Goal: Information Seeking & Learning: Learn about a topic

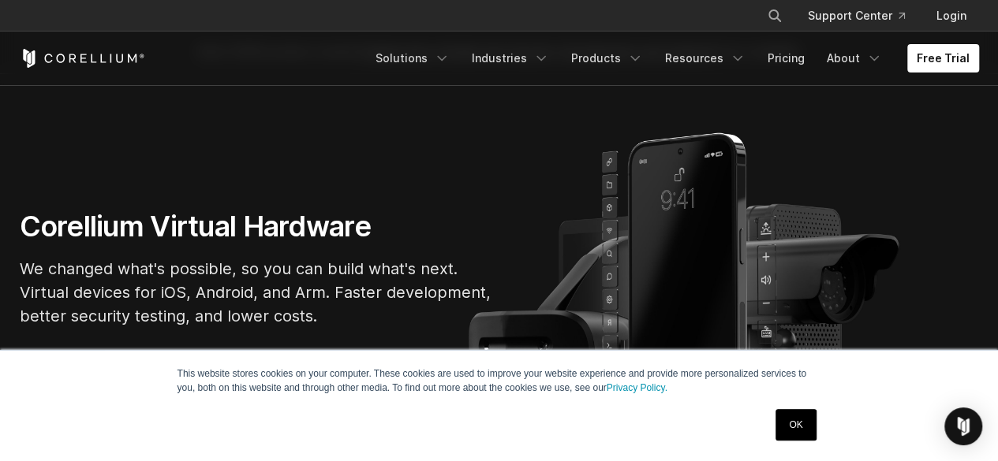
scroll to position [79, 0]
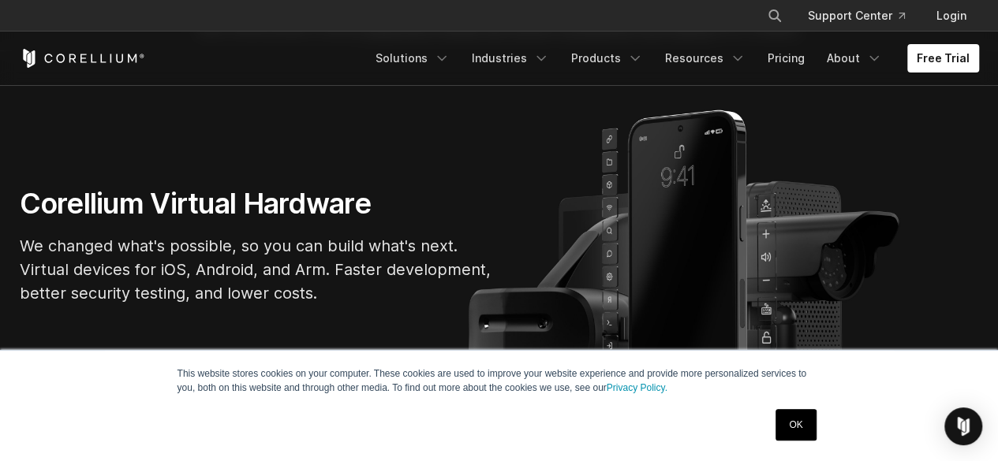
click at [797, 428] on link "OK" at bounding box center [795, 425] width 40 height 32
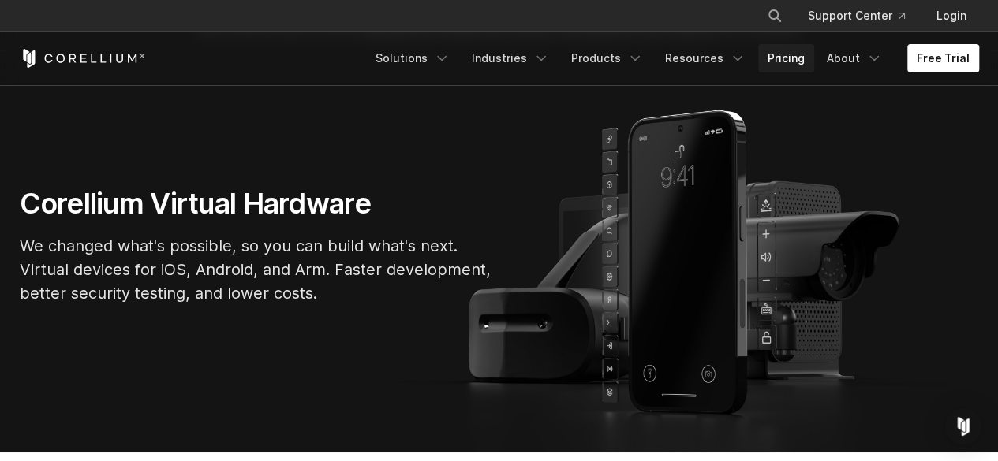
click at [790, 61] on link "Pricing" at bounding box center [786, 58] width 56 height 28
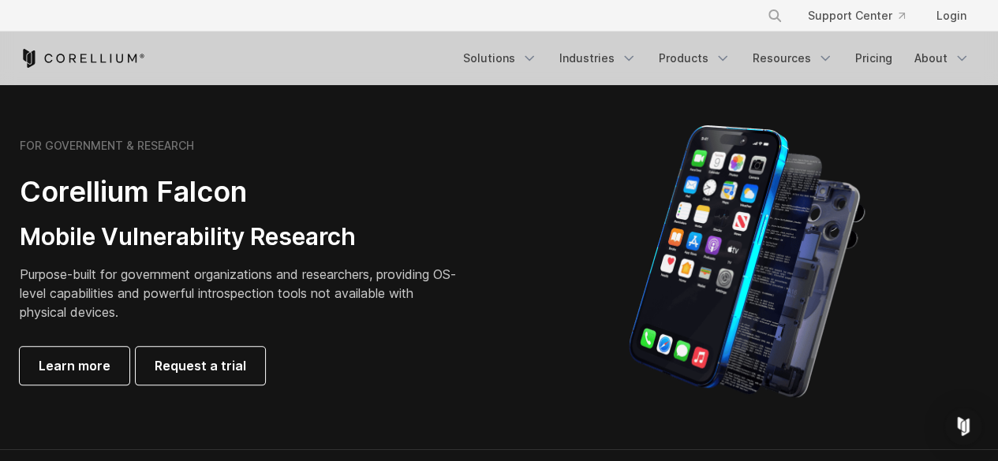
scroll to position [710, 0]
click at [730, 58] on icon "Navigation Menu" at bounding box center [723, 58] width 16 height 16
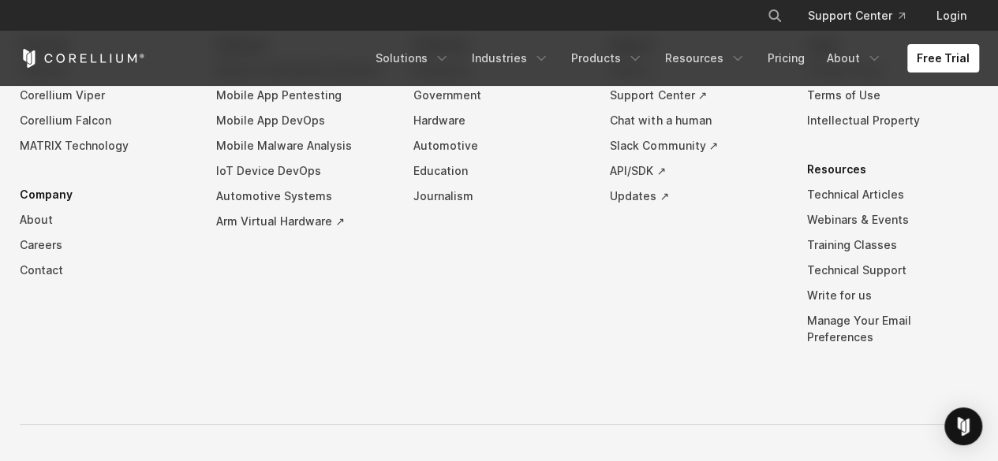
scroll to position [3659, 0]
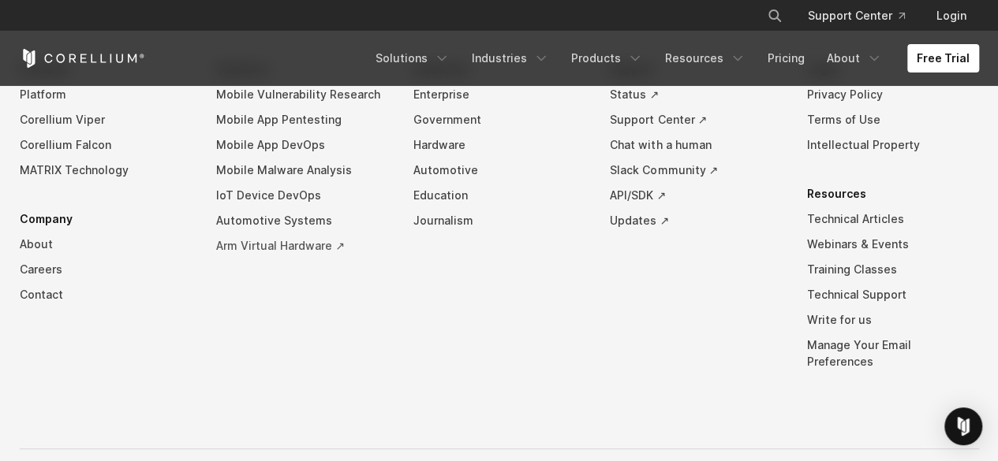
click at [259, 259] on link "Arm Virtual Hardware ↗" at bounding box center [302, 245] width 172 height 25
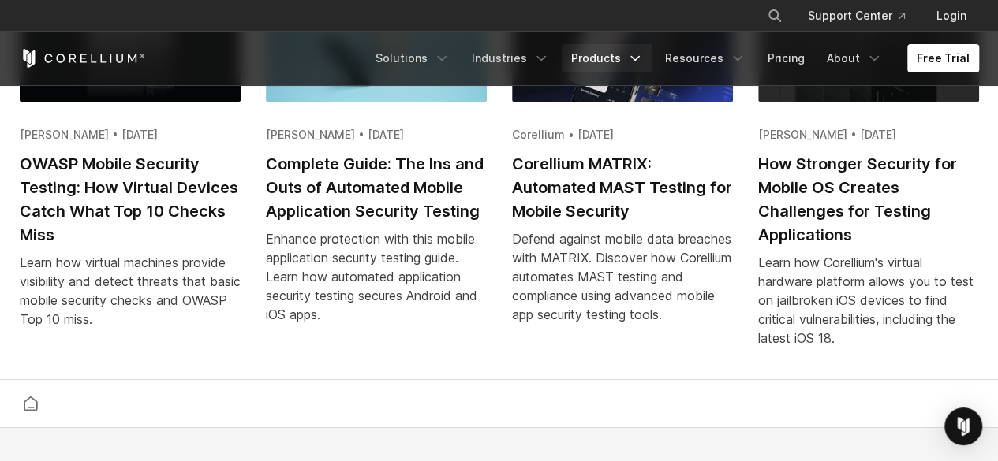
scroll to position [3028, 0]
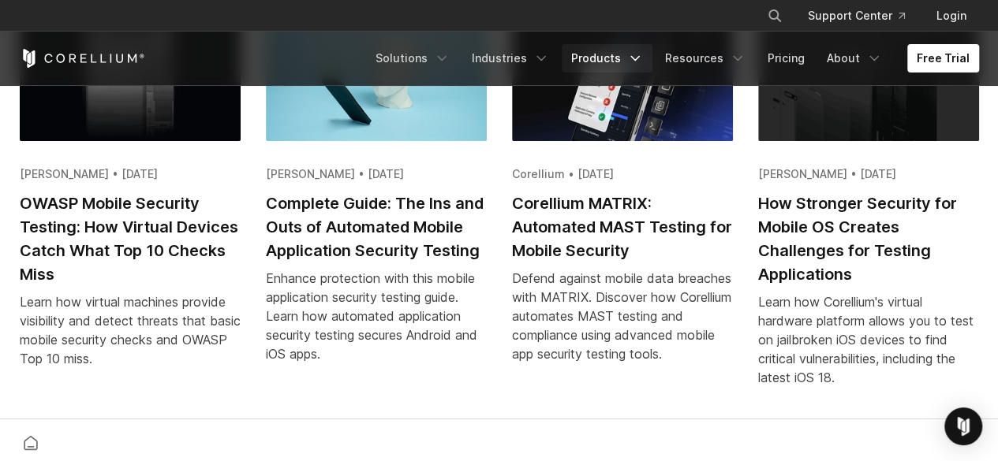
click at [613, 48] on link "Products" at bounding box center [607, 58] width 91 height 28
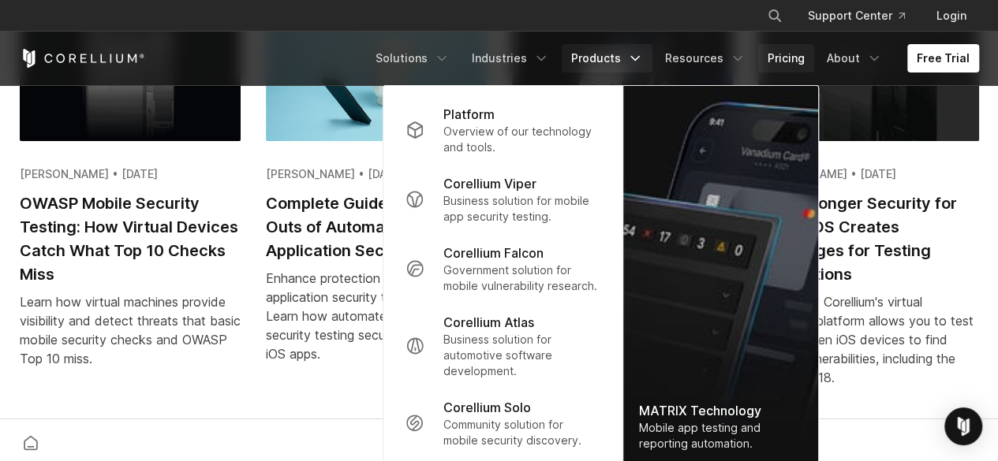
click at [787, 50] on link "Pricing" at bounding box center [786, 58] width 56 height 28
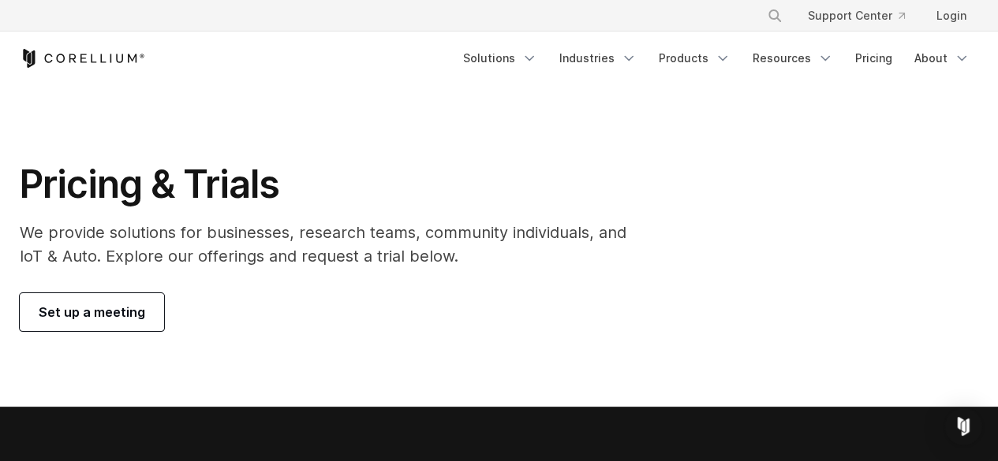
click at [122, 301] on link "Set up a meeting" at bounding box center [92, 312] width 144 height 38
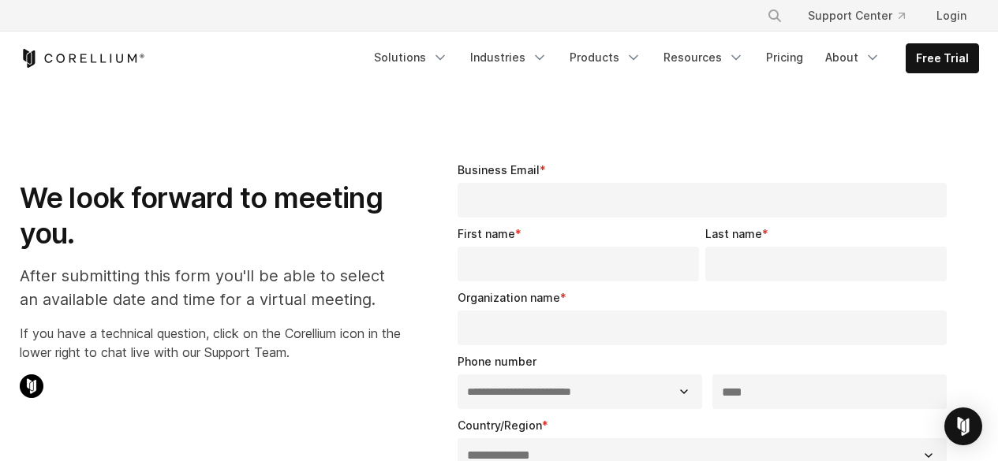
select select "**"
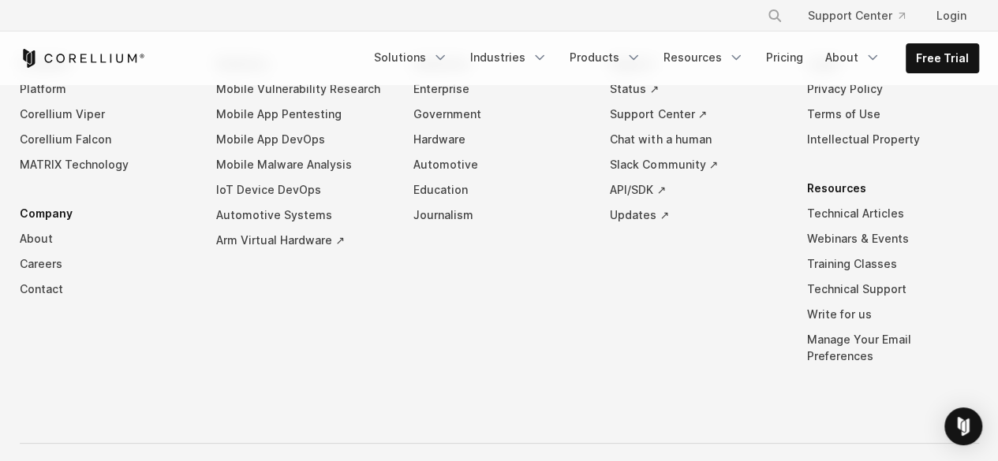
scroll to position [1104, 0]
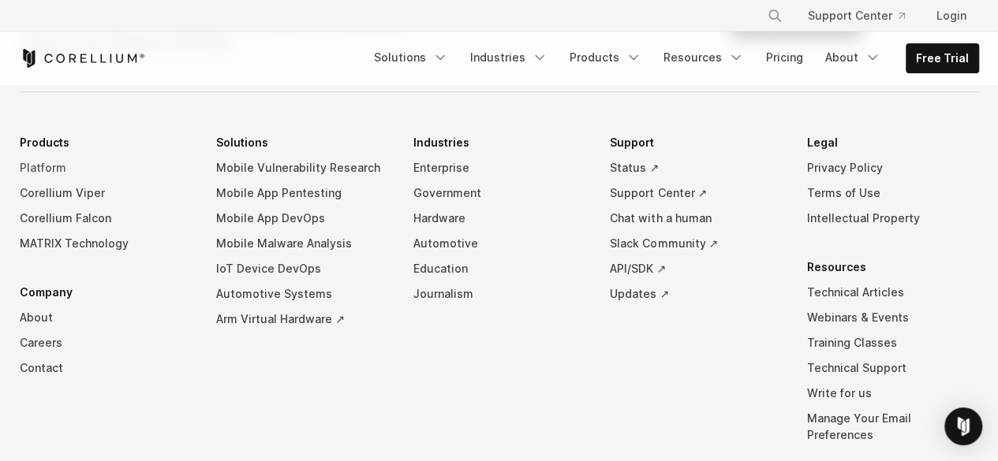
click at [41, 165] on link "Platform" at bounding box center [106, 167] width 172 height 25
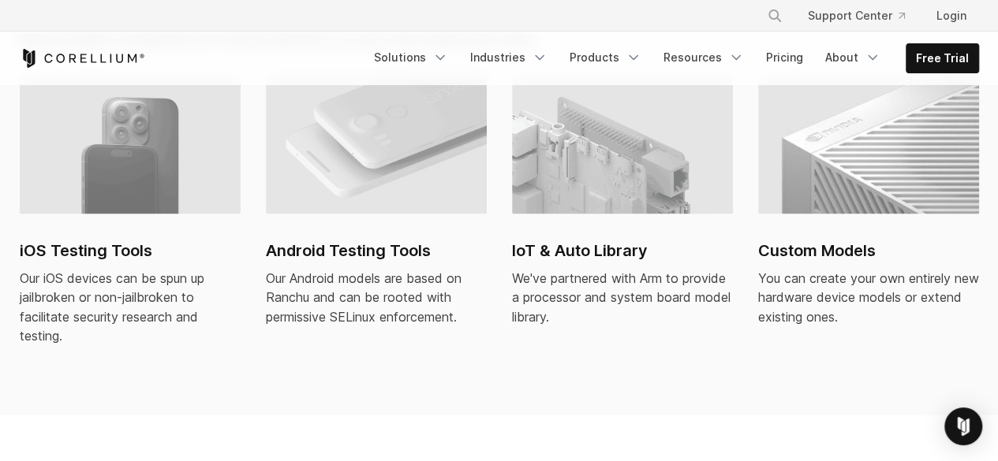
scroll to position [1183, 0]
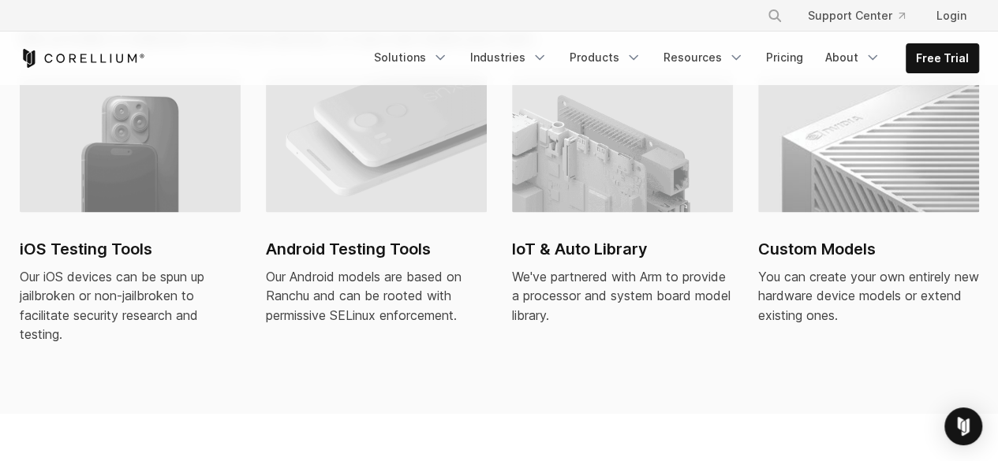
click at [80, 237] on h2 "iOS Testing Tools" at bounding box center [130, 249] width 221 height 24
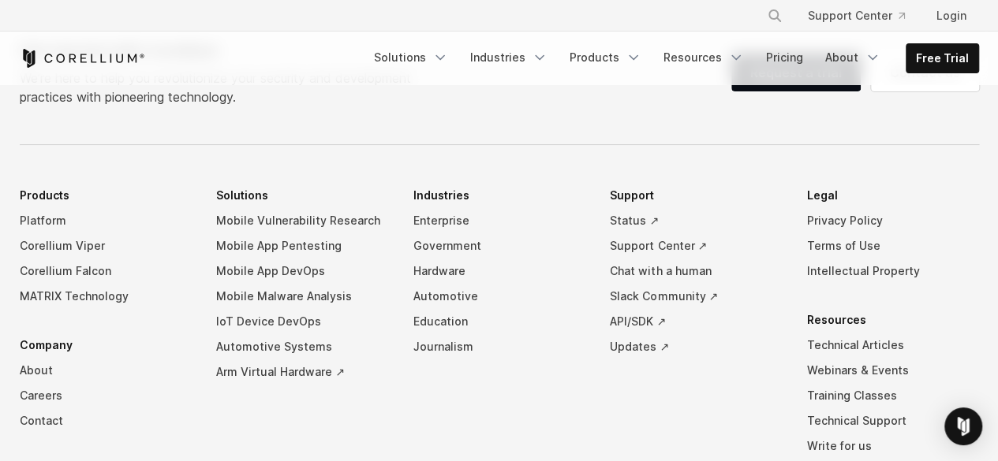
scroll to position [7021, 0]
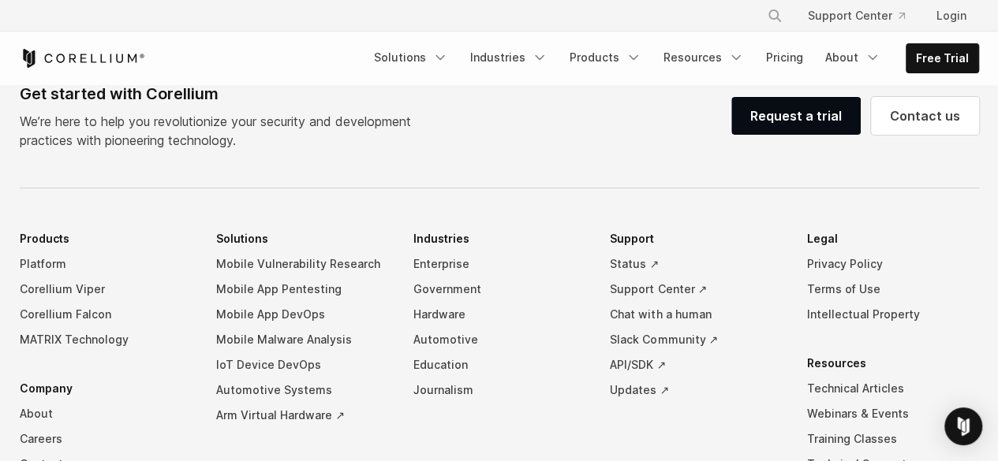
click at [95, 60] on icon "Corellium Home" at bounding box center [82, 58] width 125 height 19
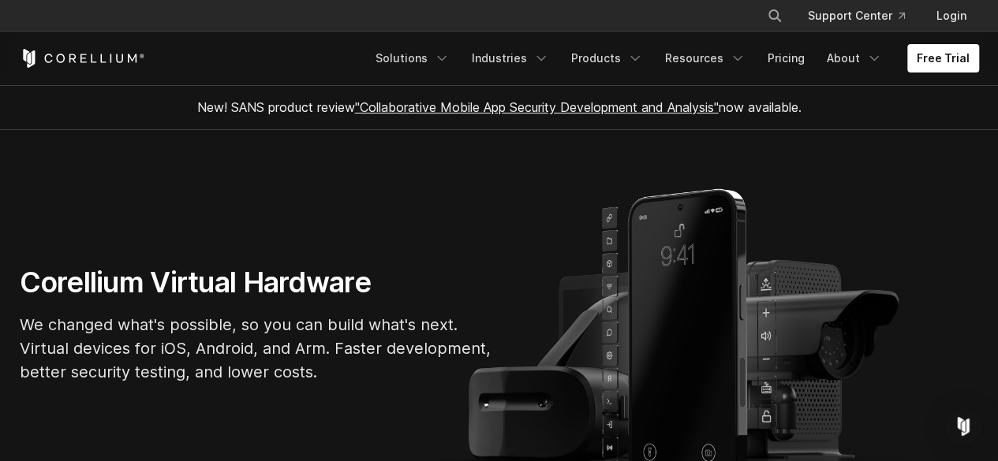
click at [413, 110] on link ""Collaborative Mobile App Security Development and Analysis"" at bounding box center [537, 107] width 364 height 16
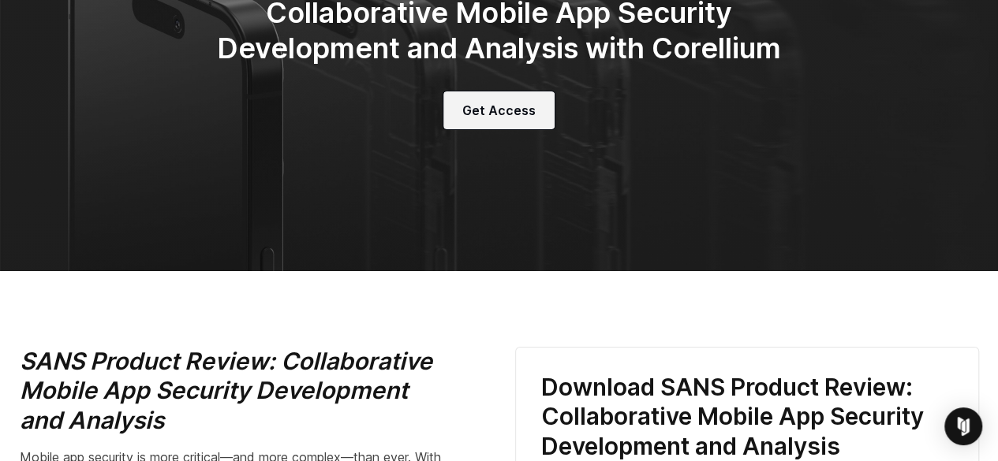
click at [497, 122] on link "Get Access" at bounding box center [498, 111] width 111 height 38
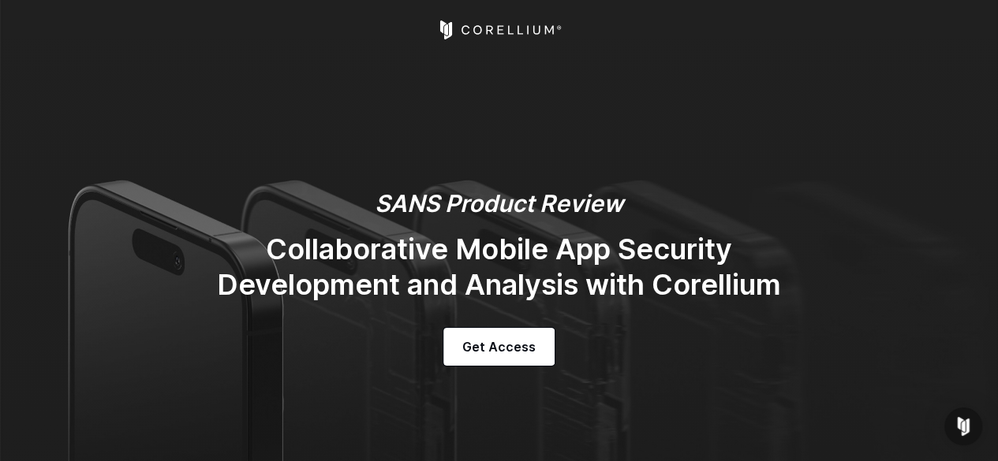
click at [493, 23] on icon "Corellium Home" at bounding box center [498, 30] width 125 height 19
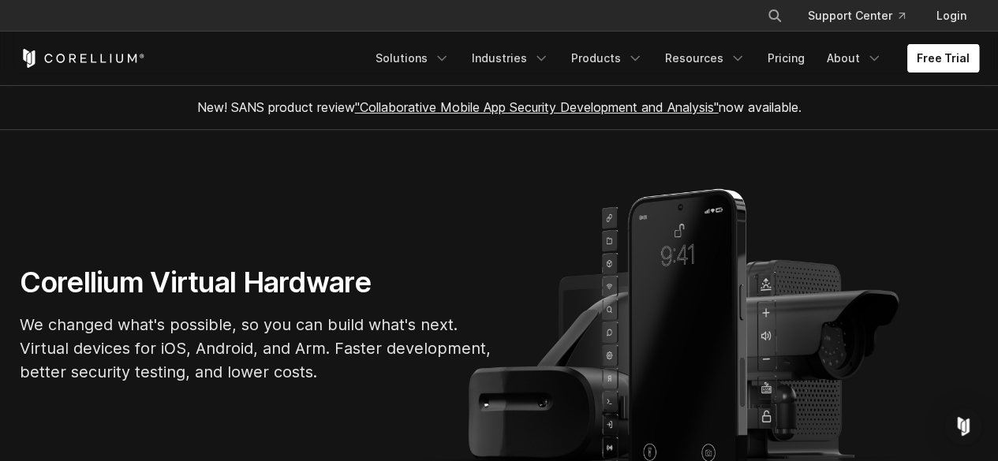
click at [928, 61] on link "Free Trial" at bounding box center [943, 58] width 72 height 28
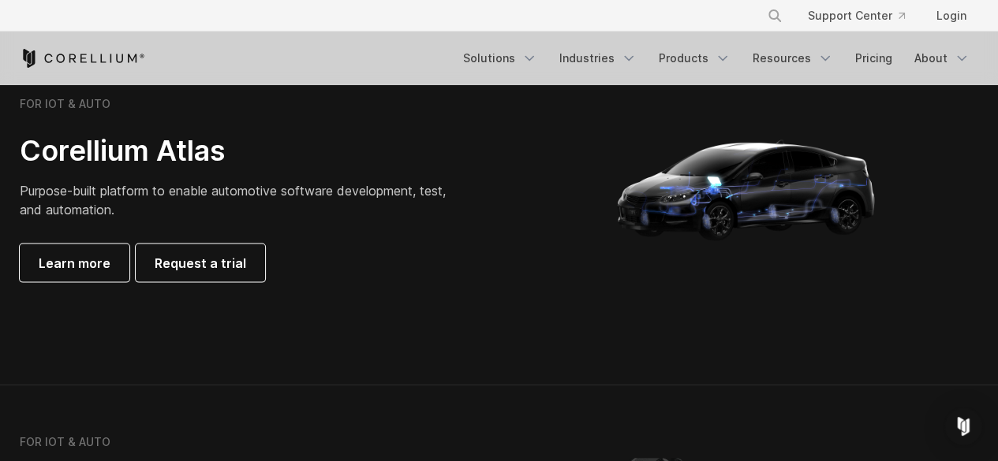
scroll to position [1657, 0]
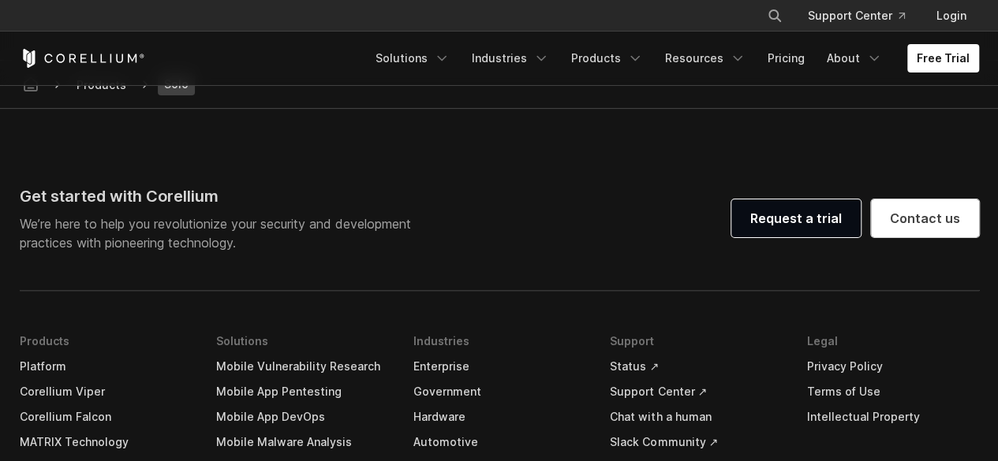
scroll to position [3110, 0]
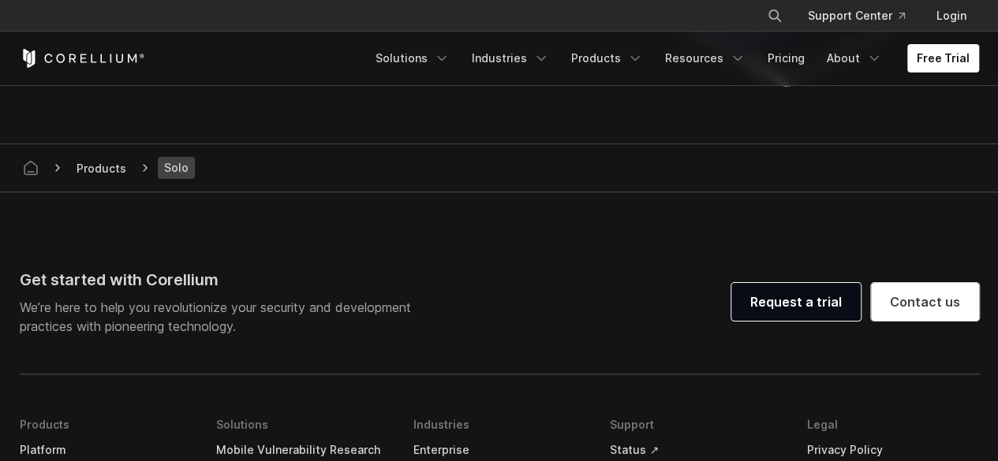
click at [139, 165] on icon at bounding box center [145, 168] width 13 height 13
